Goal: Complete application form

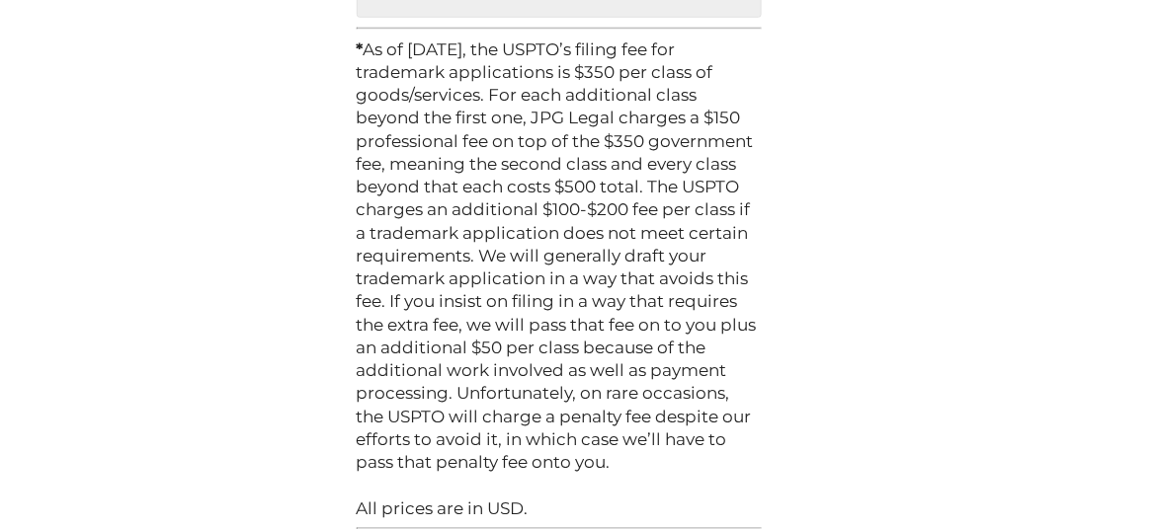
scroll to position [6292, 0]
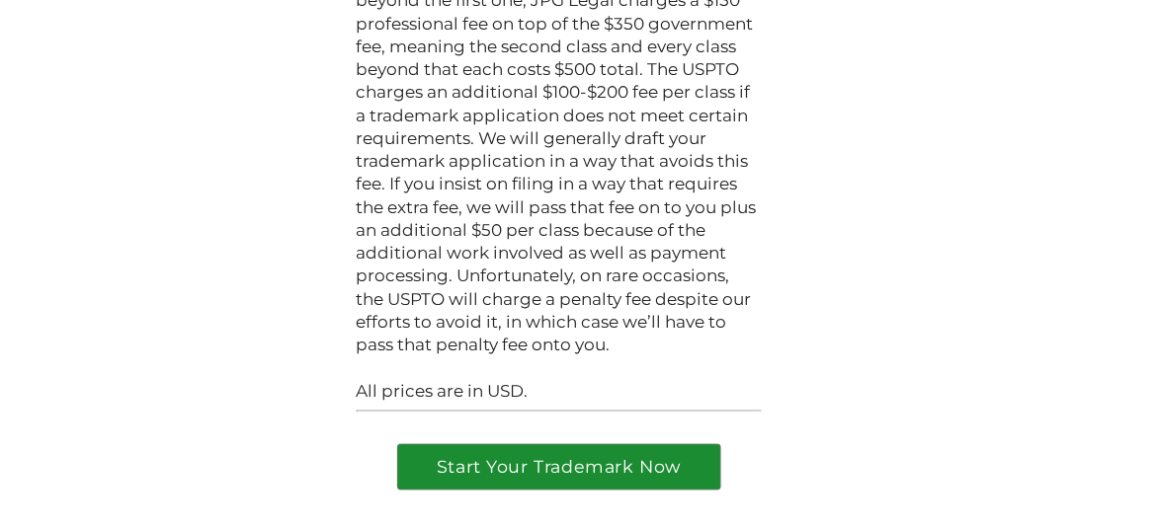
click at [567, 446] on link "Start Your Trademark Now" at bounding box center [559, 468] width 322 height 44
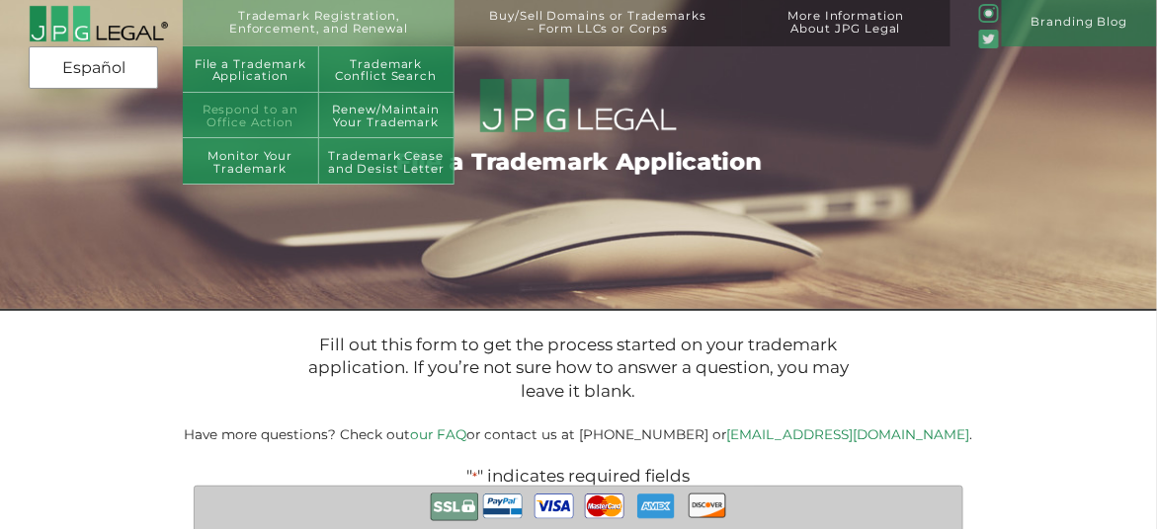
click at [263, 120] on link "Respond to an Office Action" at bounding box center [251, 116] width 136 height 46
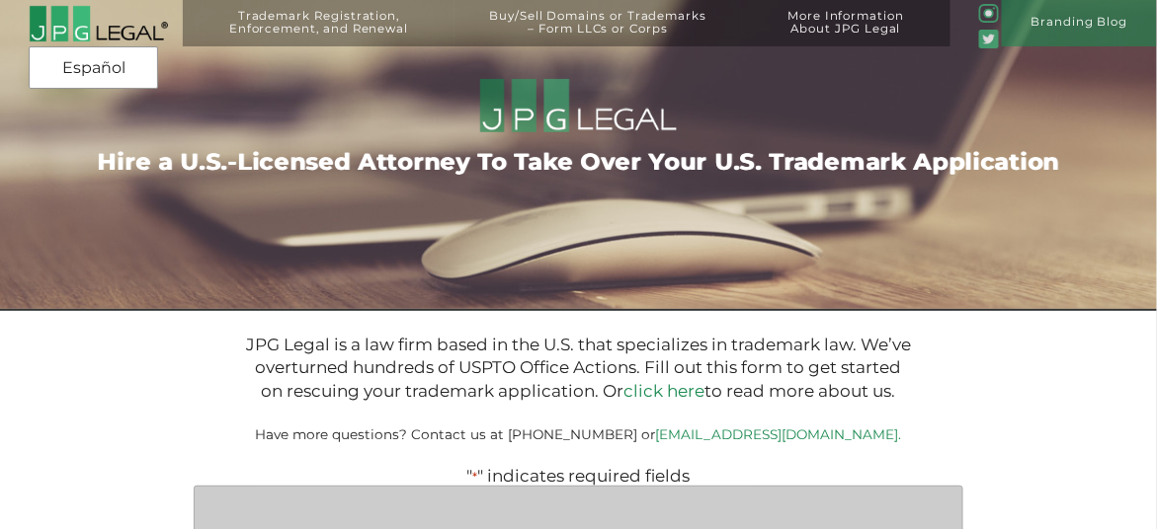
type input "$399.00"
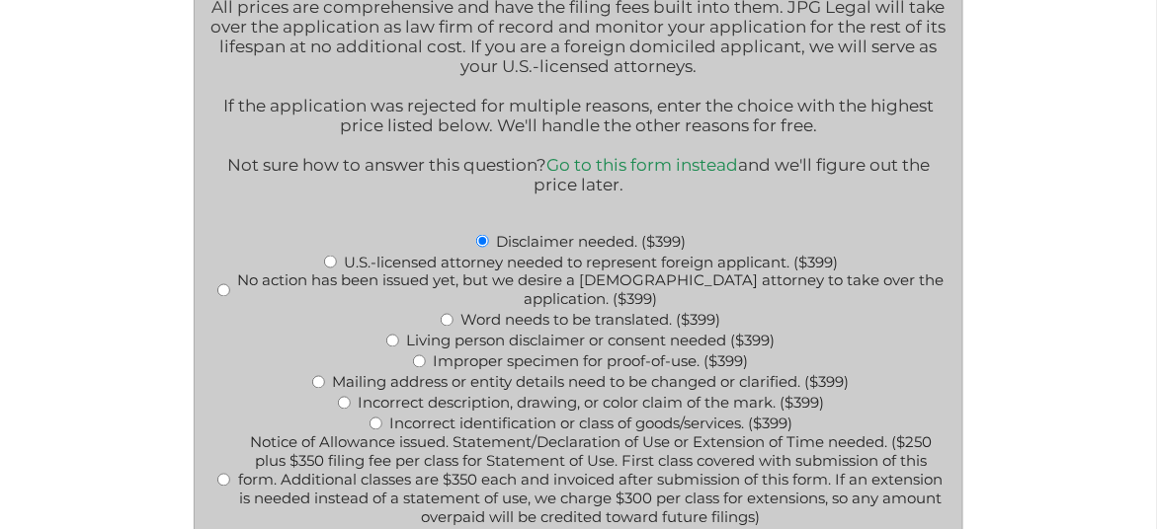
scroll to position [694, 0]
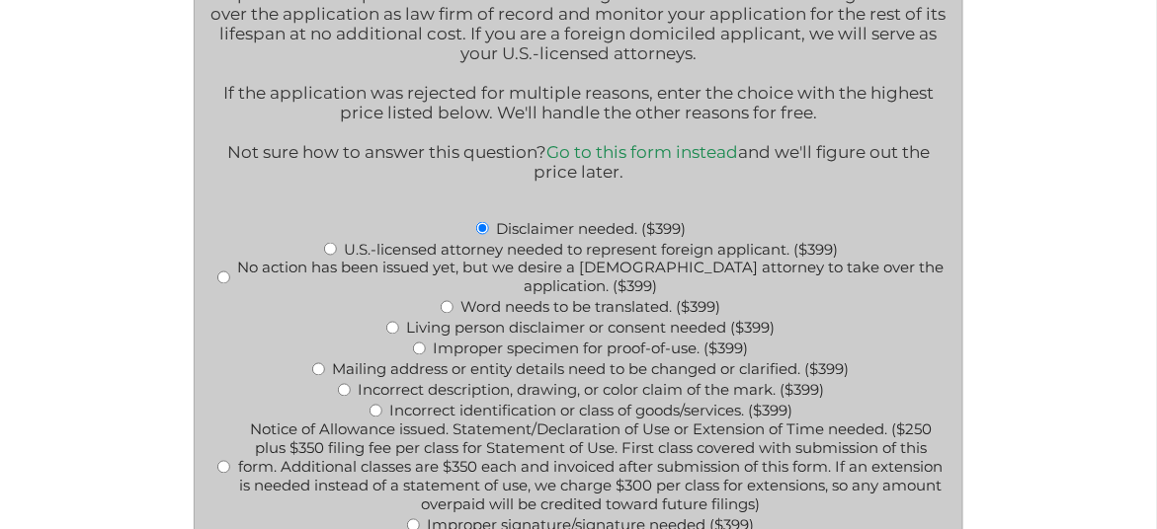
click at [416, 354] on input "Improper specimen for proof-of-use. ($399)" at bounding box center [419, 349] width 13 height 13
radio input "true"
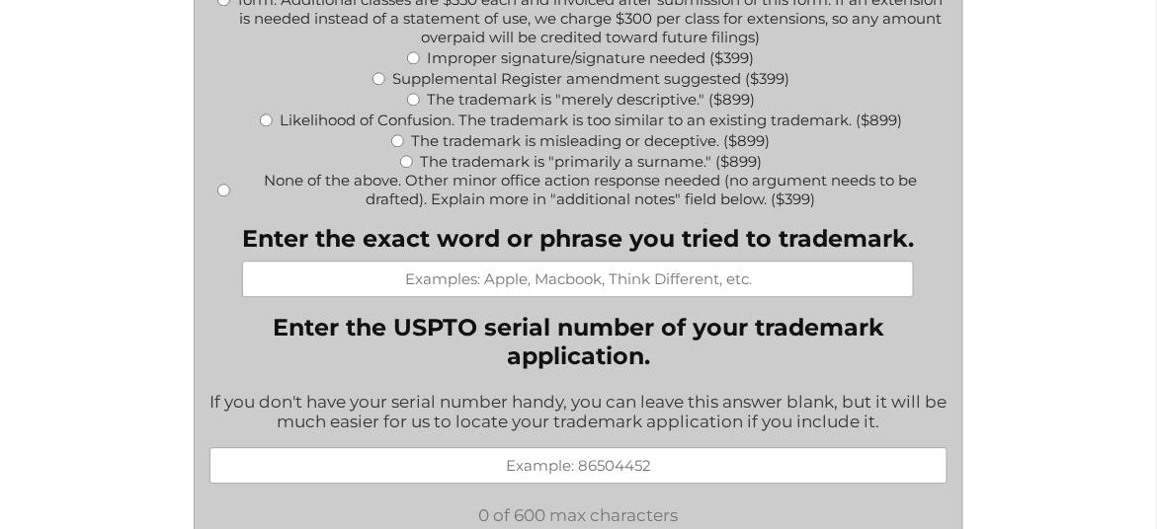
scroll to position [1168, 0]
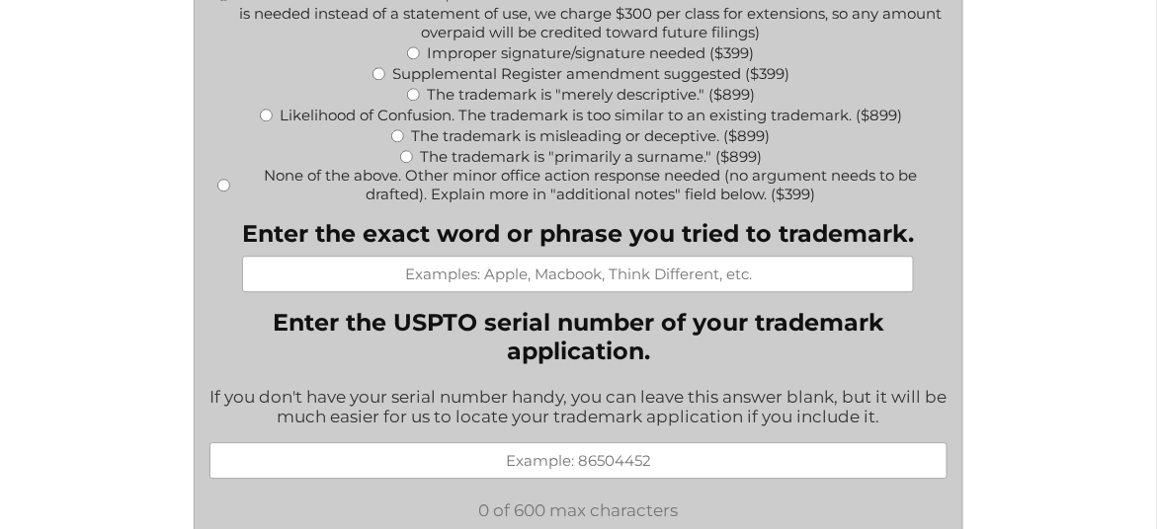
click at [424, 284] on input "Enter the exact word or phrase you tried to trademark." at bounding box center [578, 274] width 672 height 37
drag, startPoint x: 380, startPoint y: 274, endPoint x: 283, endPoint y: 144, distance: 162.2
type input "A NEW WAY TO SPARKLE"
click at [502, 471] on input "Enter the USPTO serial number of your trademark application." at bounding box center [578, 461] width 739 height 37
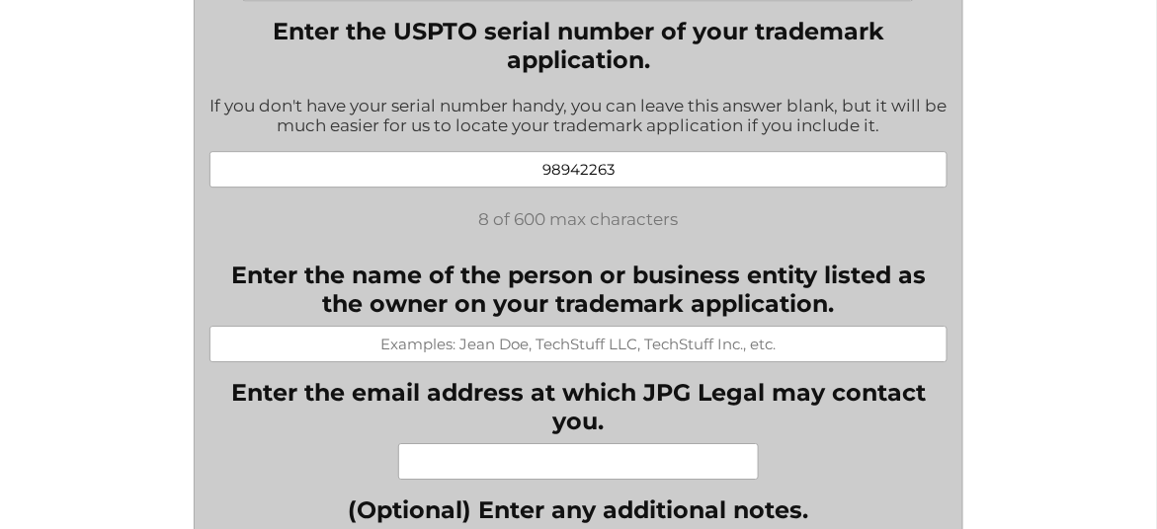
scroll to position [1462, 0]
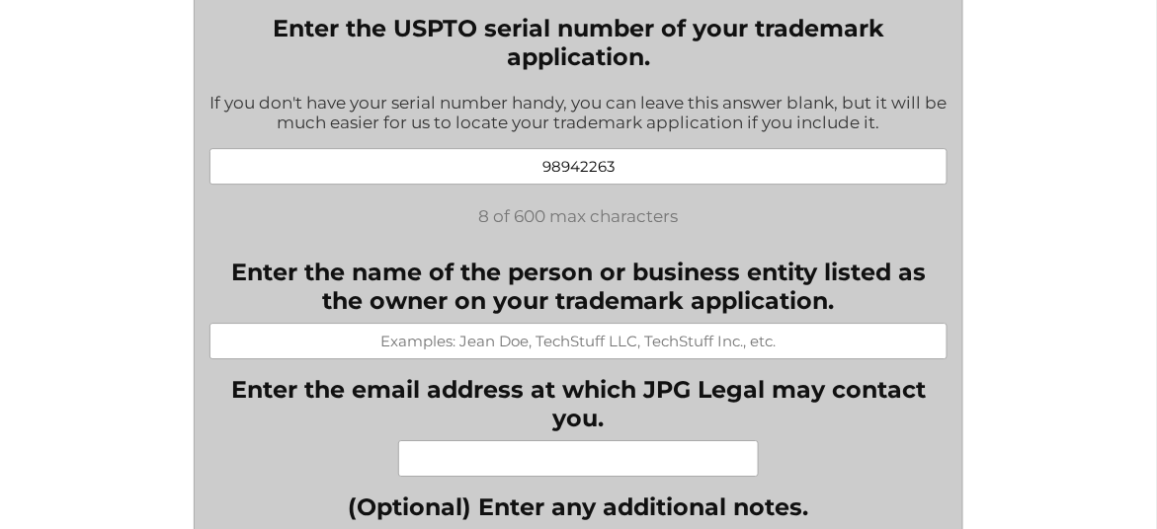
type input "98942263"
click at [454, 350] on input "Enter the name of the person or business entity listed as the owner on your tra…" at bounding box center [578, 341] width 739 height 37
type input "ACCA GLOBAL, LLC"
type input "accabestlife07@gmail.com"
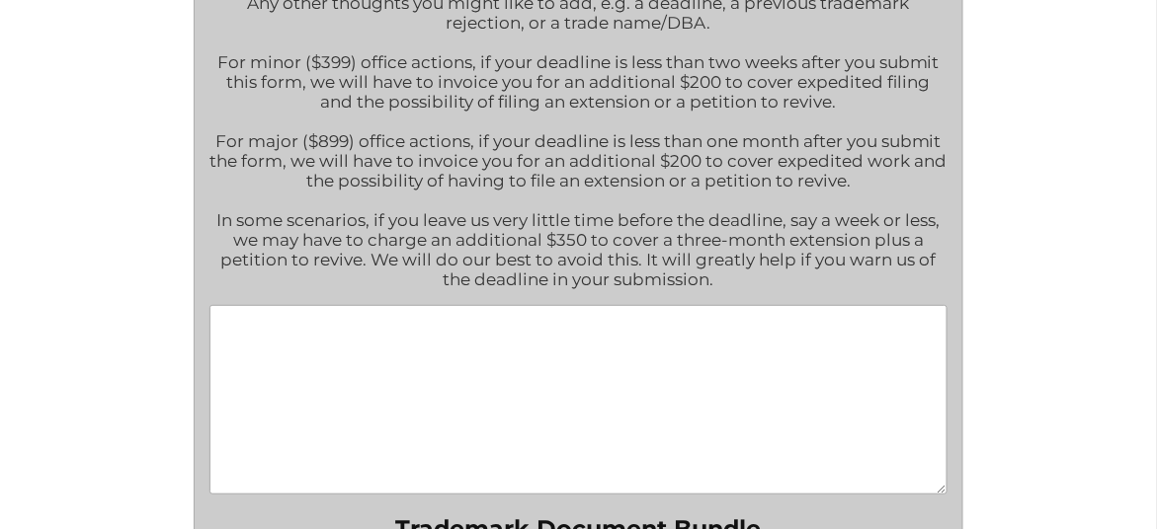
scroll to position [2044, 0]
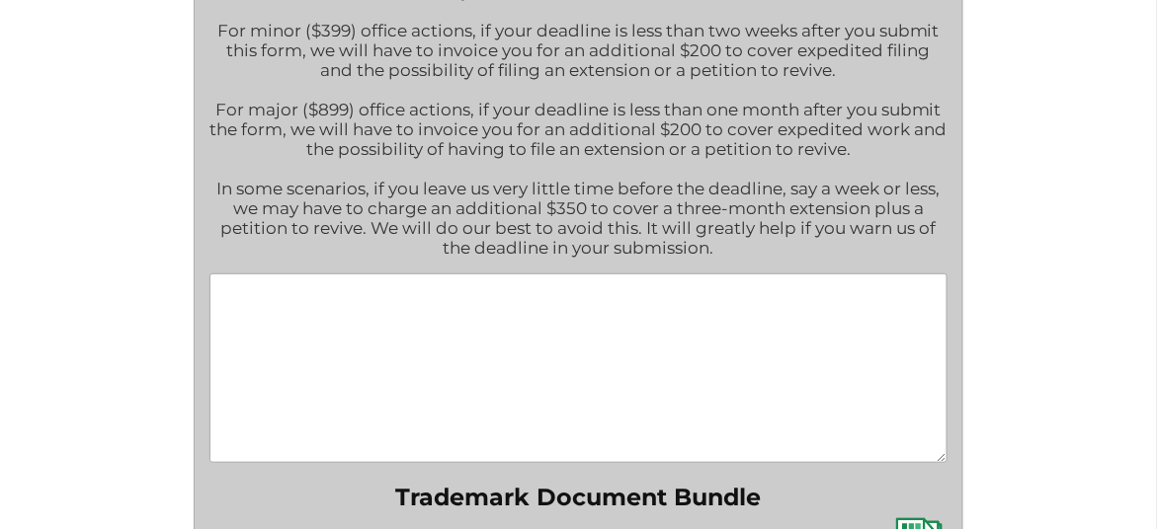
click at [226, 293] on textarea "(Optional) Enter any additional notes." at bounding box center [578, 369] width 739 height 190
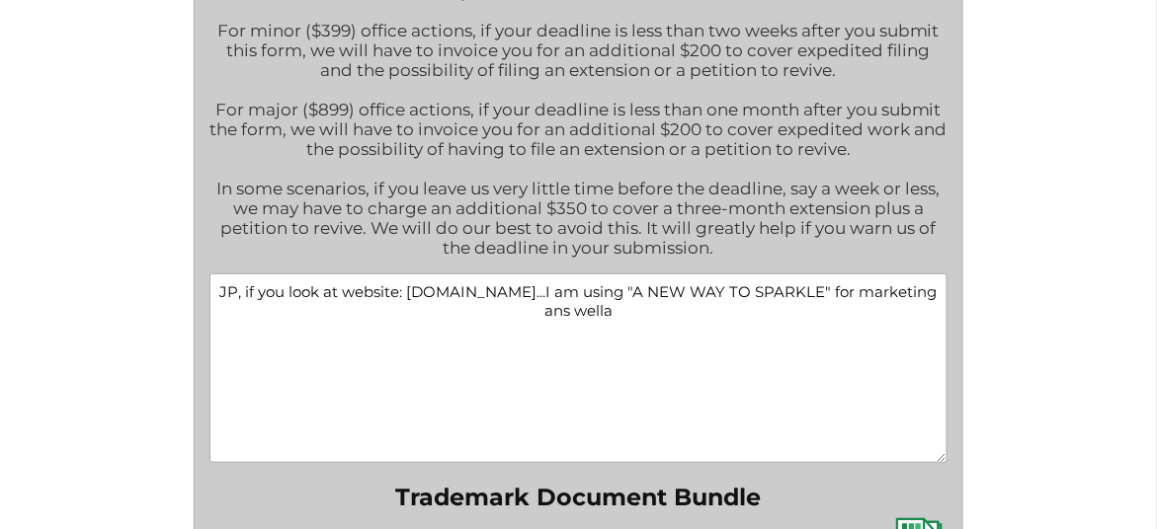
click at [604, 328] on textarea "JP, if you look at website: www.accalifestyle.com...I am using "A NEW WAY TO SP…" at bounding box center [578, 369] width 739 height 190
click at [637, 329] on textarea "JP, if you look at website: www.accalifestyle.com...I am using "A NEW WAY TO SP…" at bounding box center [578, 369] width 739 height 190
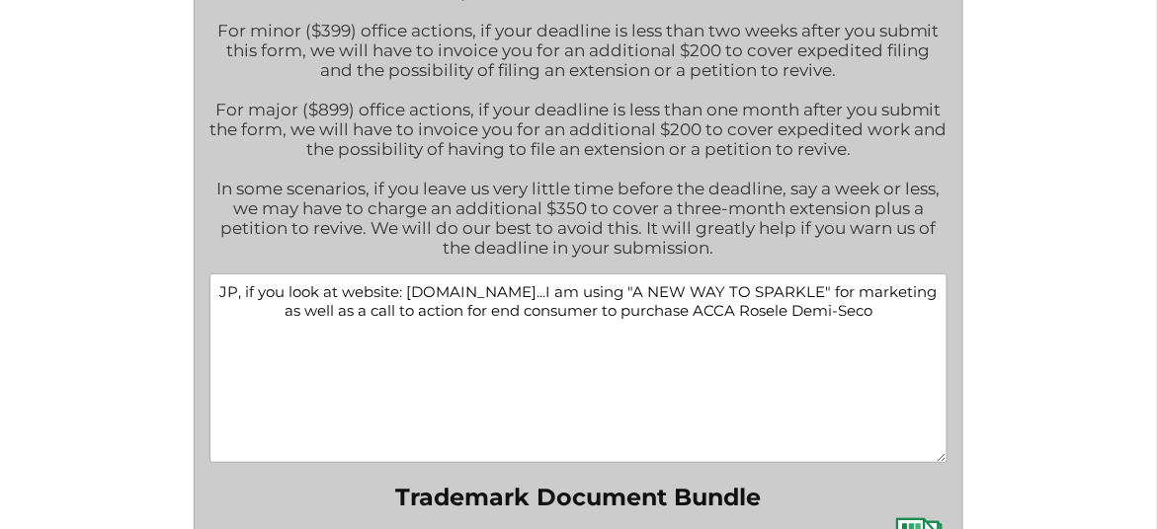
click at [404, 329] on textarea "JP, if you look at website: www.accalifestyle.com...I am using "A NEW WAY TO SP…" at bounding box center [578, 369] width 739 height 190
click at [919, 326] on textarea "JP, if you look at website: www.accalifestyle.com...I am using "A NEW WAY TO SP…" at bounding box center [578, 369] width 739 height 190
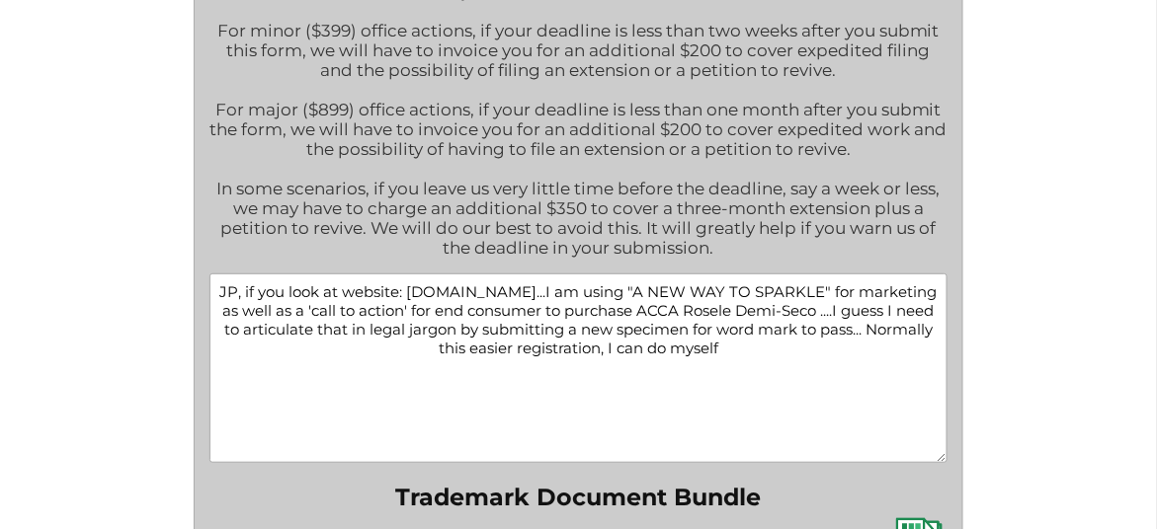
click at [519, 367] on textarea "JP, if you look at website: www.accalifestyle.com...I am using "A NEW WAY TO SP…" at bounding box center [578, 369] width 739 height 190
click at [672, 378] on textarea "JP, if you look at website: www.accalifestyle.com...I am using "A NEW WAY TO SP…" at bounding box center [578, 369] width 739 height 190
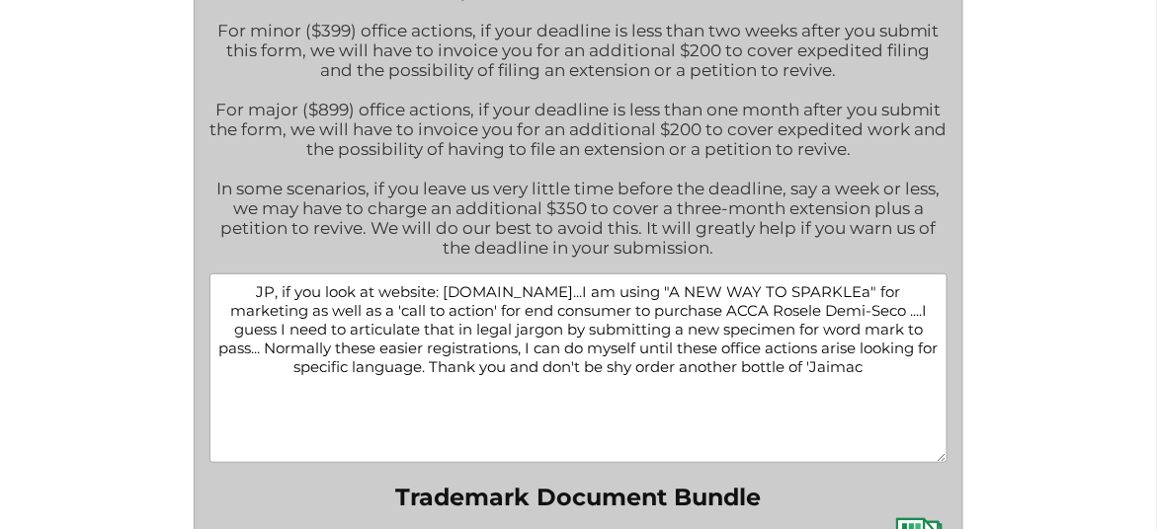
click at [884, 312] on textarea "JP, if you look at website: www.accalifestyle.com...I am using "A NEW WAY TO SP…" at bounding box center [578, 369] width 739 height 190
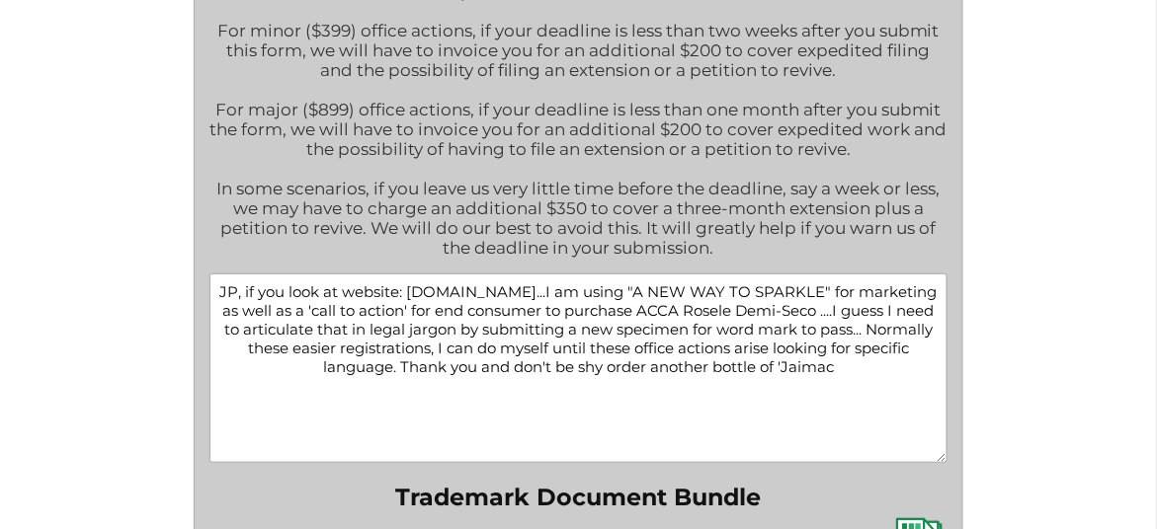
click at [871, 384] on textarea "JP, if you look at website: www.accalifestyle.com...I am using "A NEW WAY TO SP…" at bounding box center [578, 369] width 739 height 190
click at [697, 410] on textarea "JP, if you look at website: www.accalifestyle.com...I am using "A NEW WAY TO SP…" at bounding box center [578, 369] width 739 height 190
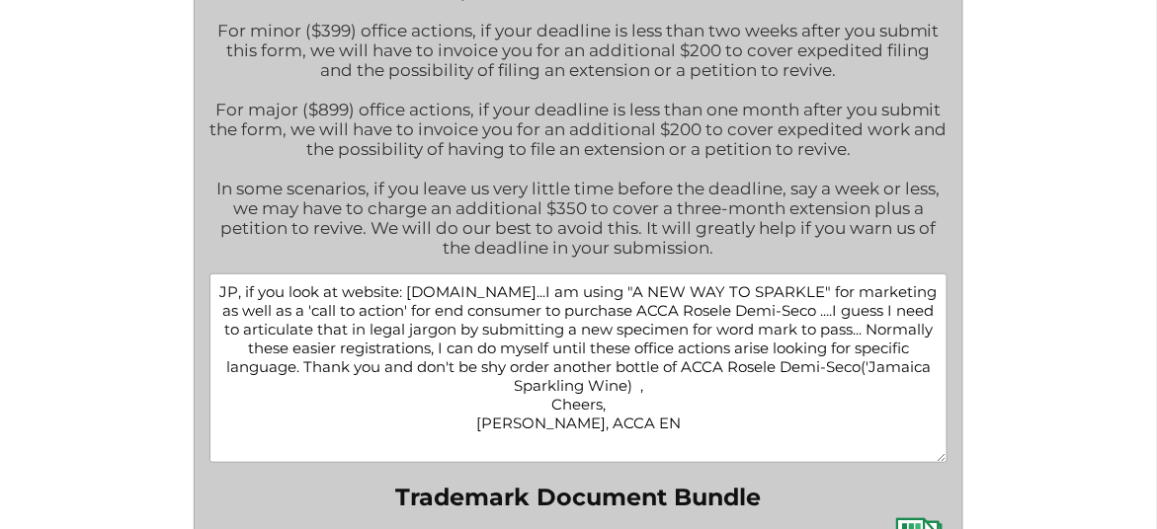
click at [889, 427] on textarea "JP, if you look at website: www.accalifestyle.com...I am using "A NEW WAY TO SP…" at bounding box center [578, 369] width 739 height 190
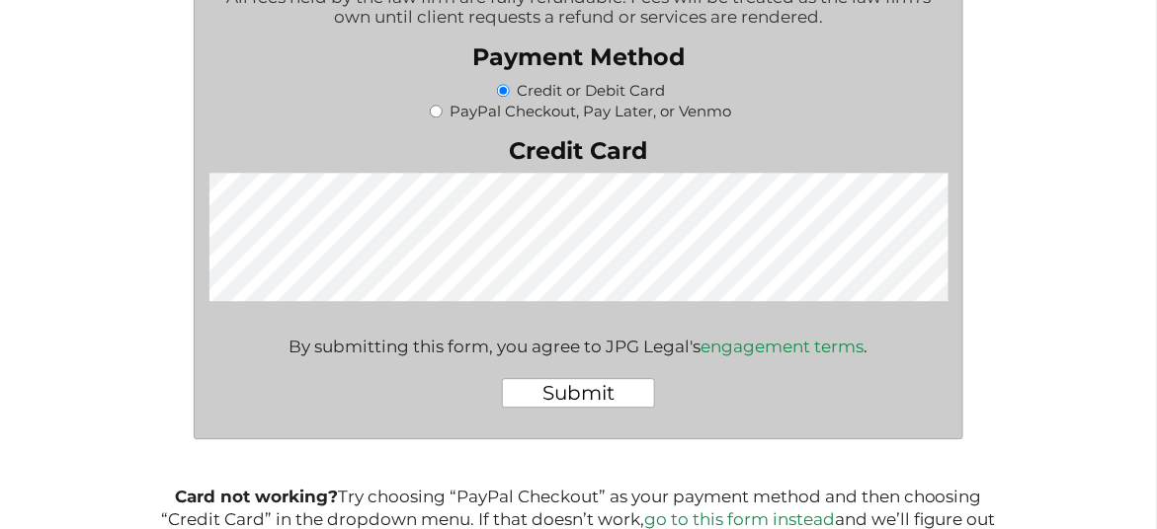
scroll to position [3108, 0]
type textarea "JP, if you look at website: www.accalifestyle.com...I am using "A NEW WAY TO SP…"
click at [586, 408] on input "Submit" at bounding box center [578, 393] width 153 height 30
click at [589, 408] on input "Submit" at bounding box center [578, 393] width 153 height 30
